Goal: Transaction & Acquisition: Obtain resource

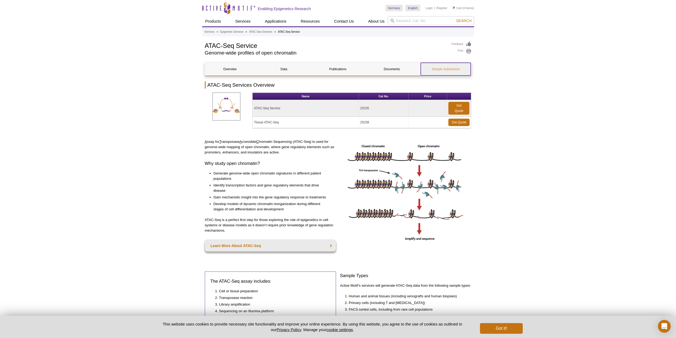
click at [446, 70] on link "Sample Submission" at bounding box center [446, 69] width 50 height 13
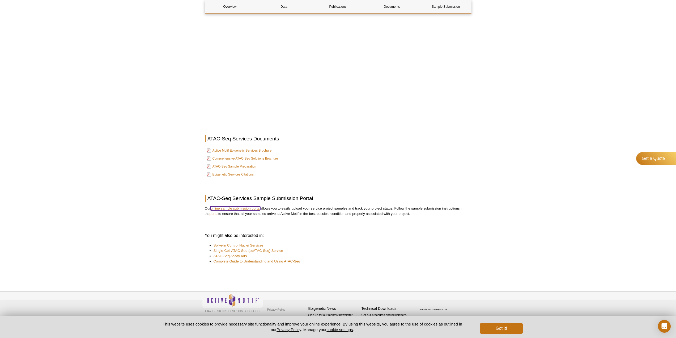
click at [233, 209] on link "online sample submission portal" at bounding box center [235, 208] width 50 height 4
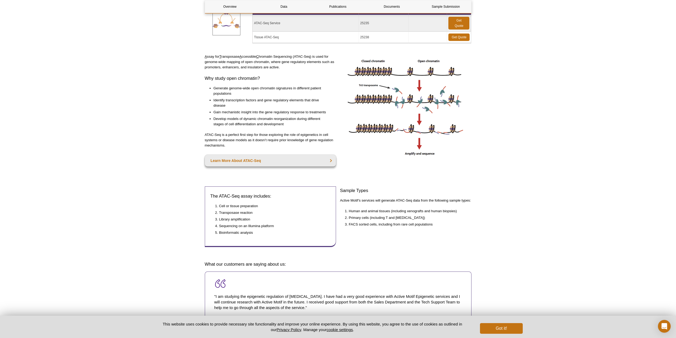
scroll to position [0, 0]
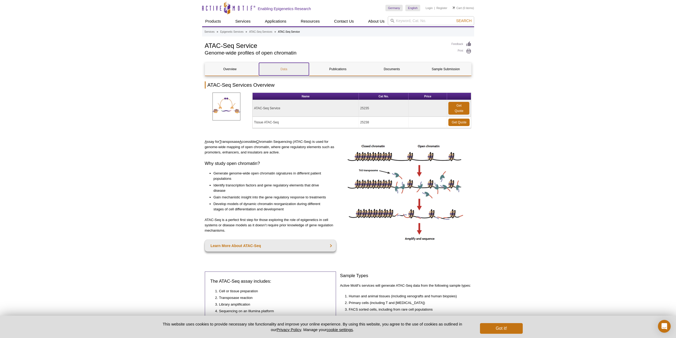
click at [285, 72] on link "Data" at bounding box center [284, 69] width 50 height 13
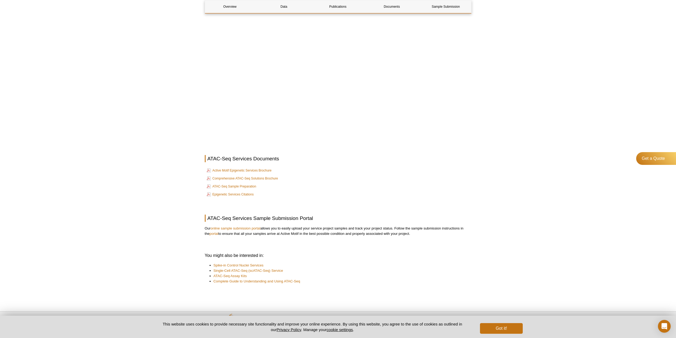
scroll to position [1555, 0]
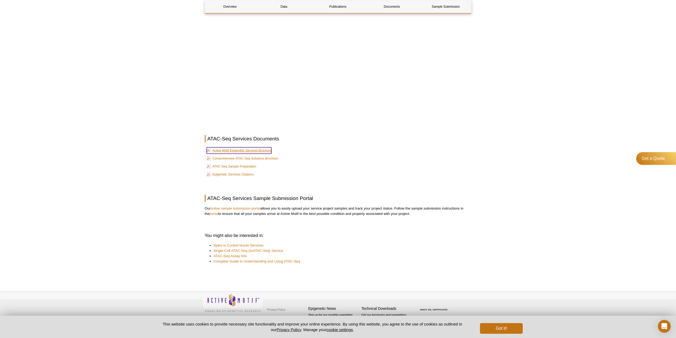
click at [264, 149] on link "Active Motif Epigenetic Services Brochure" at bounding box center [239, 150] width 65 height 6
click at [246, 165] on link "ATAC-Seq Sample Preparation" at bounding box center [232, 166] width 50 height 6
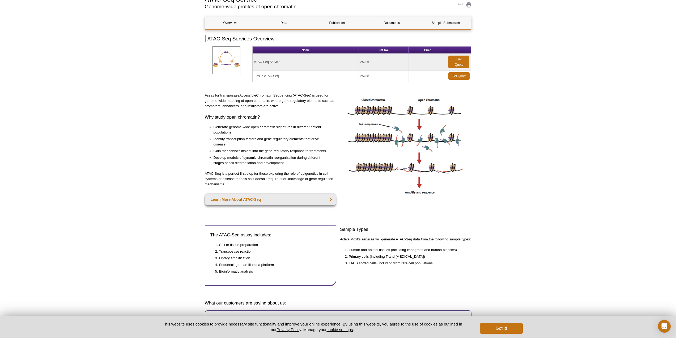
scroll to position [0, 0]
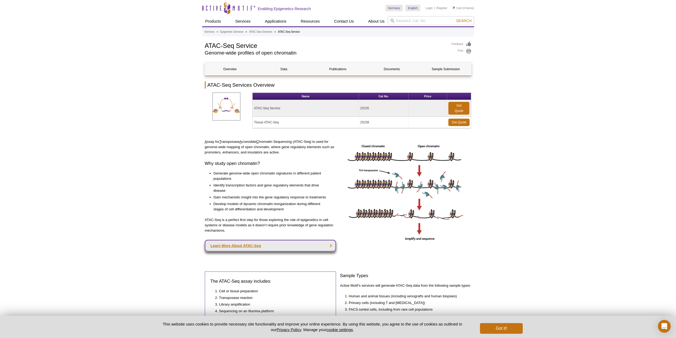
click at [238, 243] on link "Learn More About ATAC-Seq" at bounding box center [271, 246] width 132 height 12
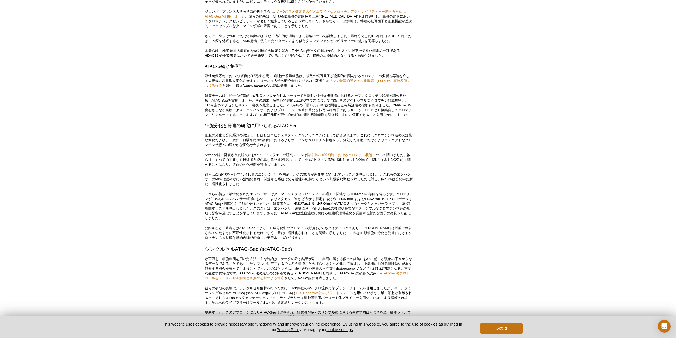
scroll to position [1028, 0]
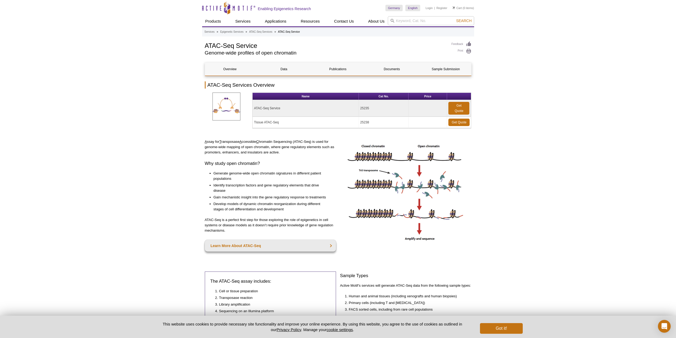
click at [457, 121] on link "Get Quote" at bounding box center [459, 122] width 21 height 7
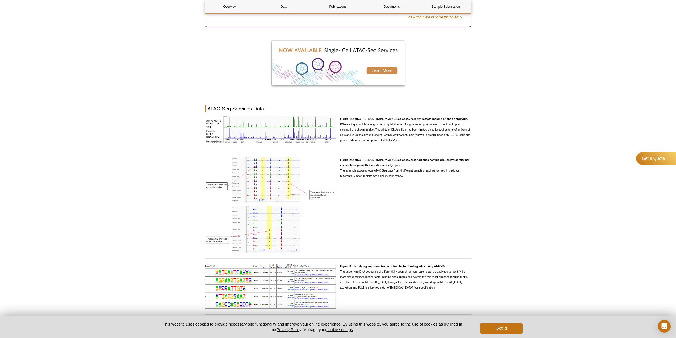
scroll to position [425, 0]
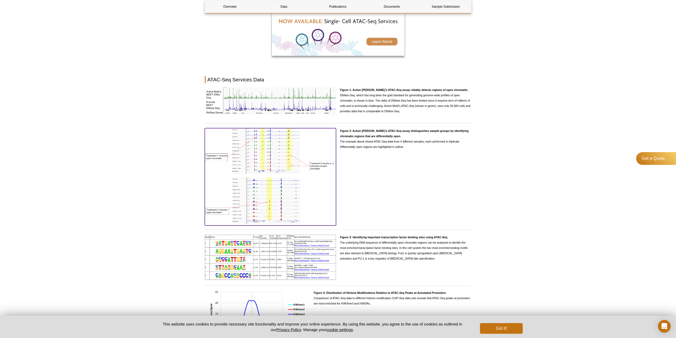
click at [293, 142] on img at bounding box center [271, 176] width 132 height 96
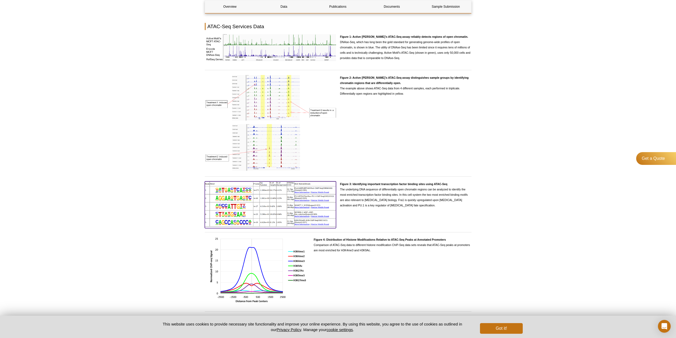
click at [262, 194] on img at bounding box center [271, 203] width 132 height 45
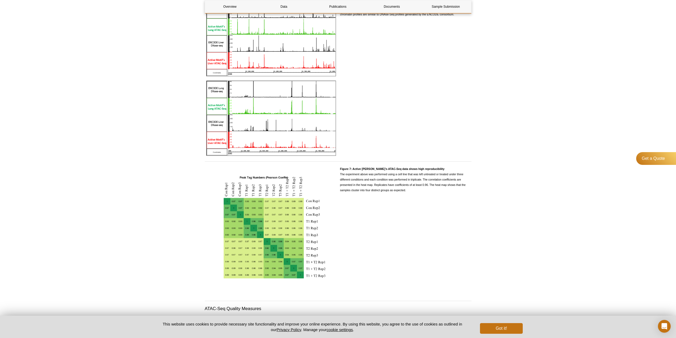
scroll to position [877, 0]
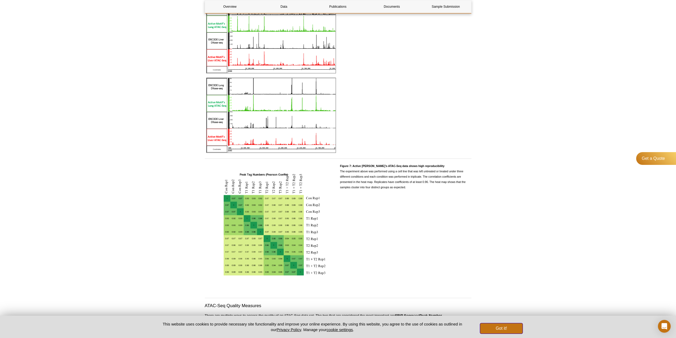
click at [496, 329] on button "Got it!" at bounding box center [501, 328] width 43 height 11
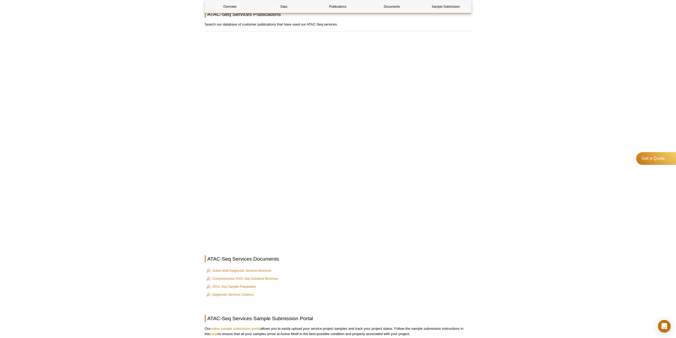
scroll to position [1555, 0]
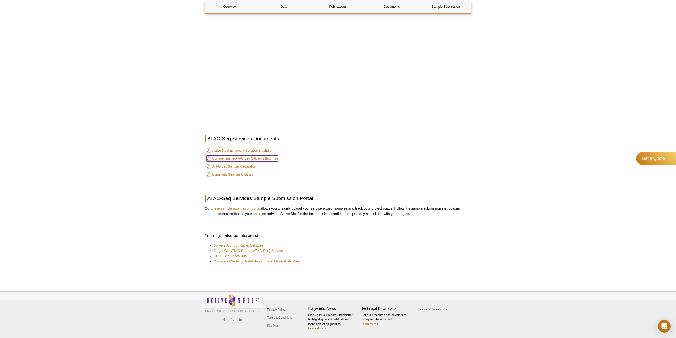
click at [231, 161] on link "Comprehensive ATAC-Seq Solutions Brochure" at bounding box center [242, 158] width 71 height 6
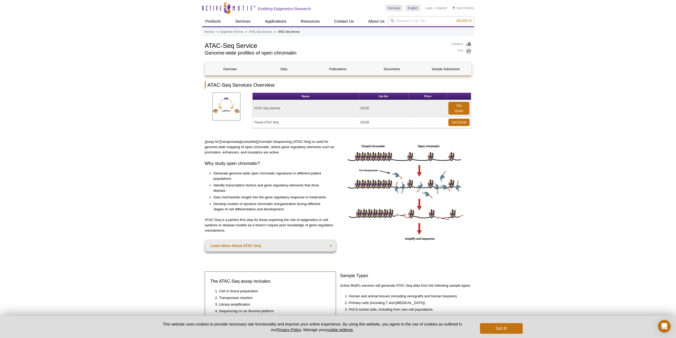
drag, startPoint x: 0, startPoint y: 0, endPoint x: 70, endPoint y: 148, distance: 163.6
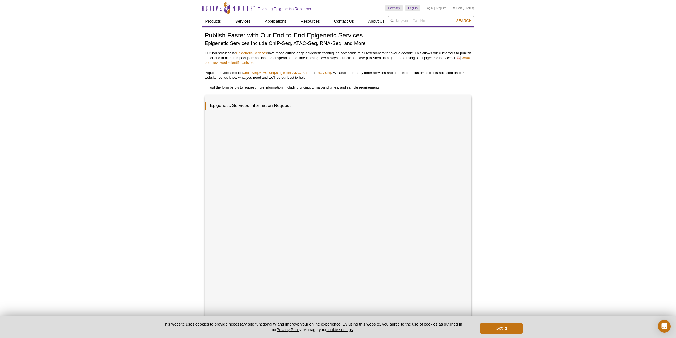
scroll to position [80, 0]
